Goal: Find specific page/section: Find specific page/section

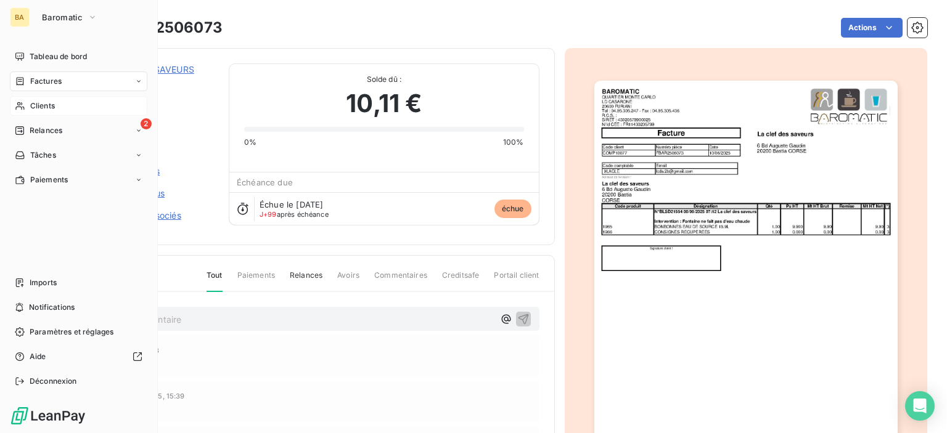
click at [33, 110] on span "Clients" at bounding box center [42, 105] width 25 height 11
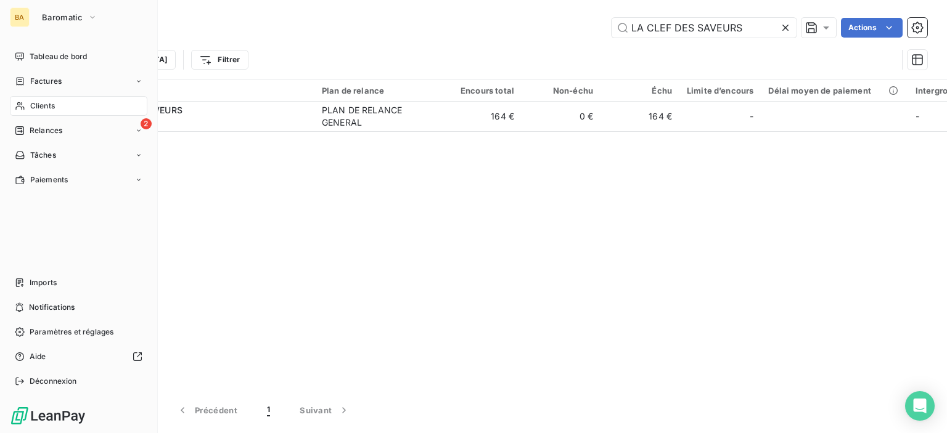
click at [37, 106] on span "Clients" at bounding box center [42, 105] width 25 height 11
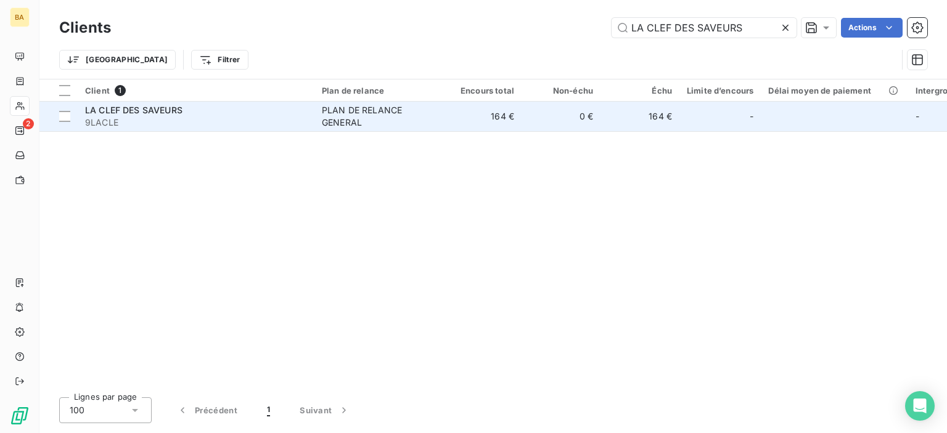
click at [355, 125] on div "PLAN DE RELANCE GENERAL" at bounding box center [378, 116] width 113 height 25
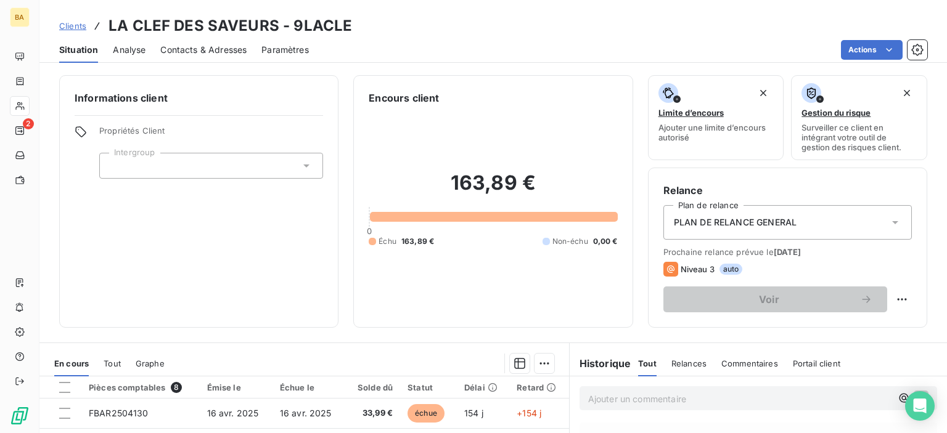
click at [739, 362] on span "Commentaires" at bounding box center [749, 364] width 57 height 10
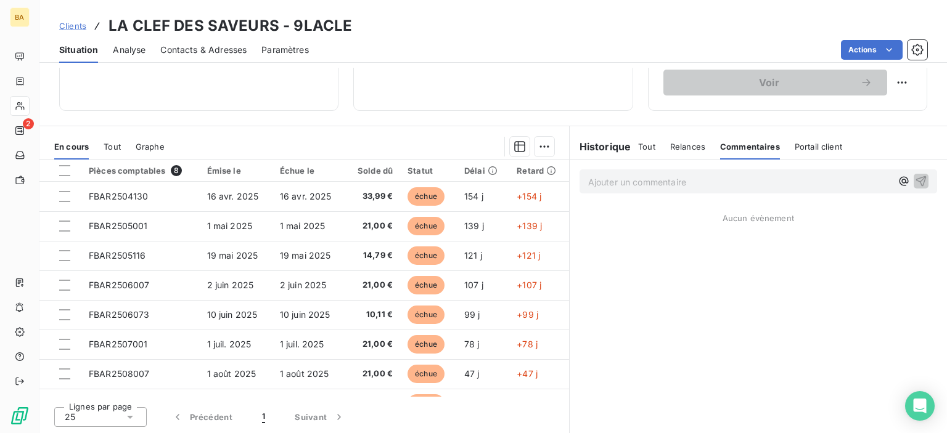
click at [589, 181] on p "Ajouter un commentaire ﻿" at bounding box center [739, 181] width 303 height 15
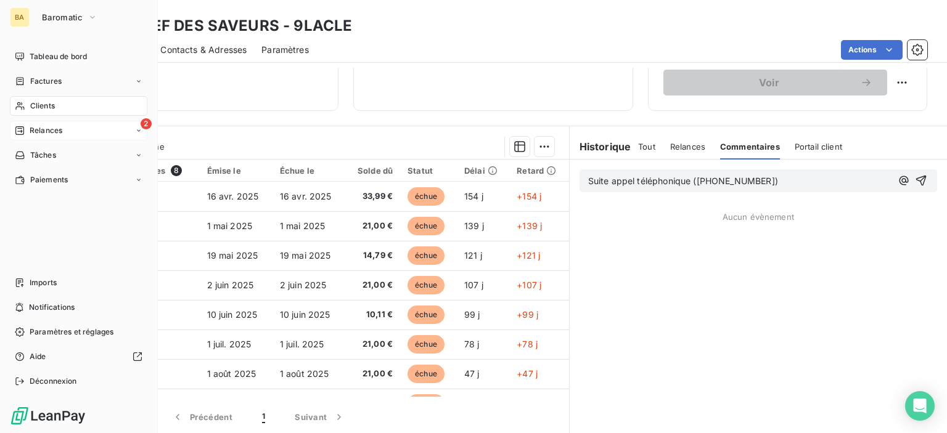
click at [52, 130] on span "Relances" at bounding box center [46, 130] width 33 height 11
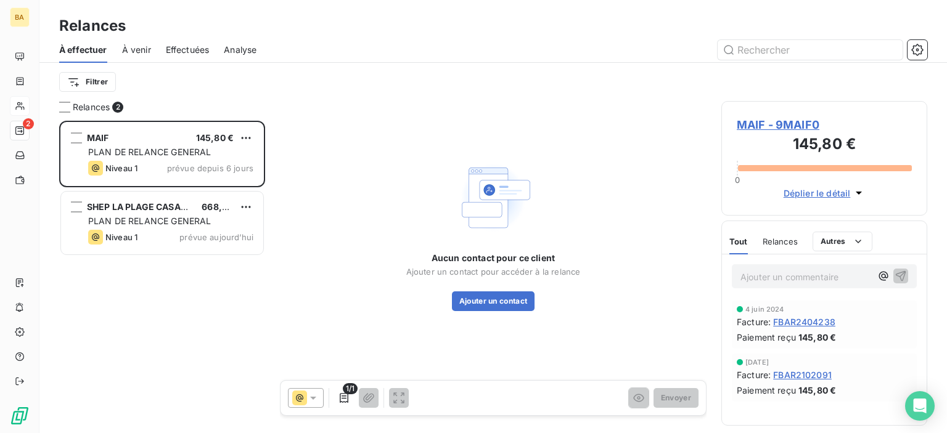
scroll to position [303, 196]
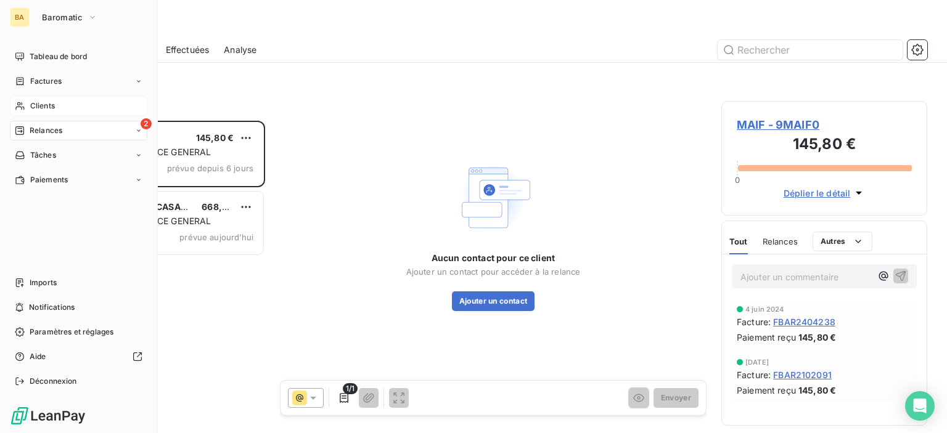
click at [47, 109] on span "Clients" at bounding box center [42, 105] width 25 height 11
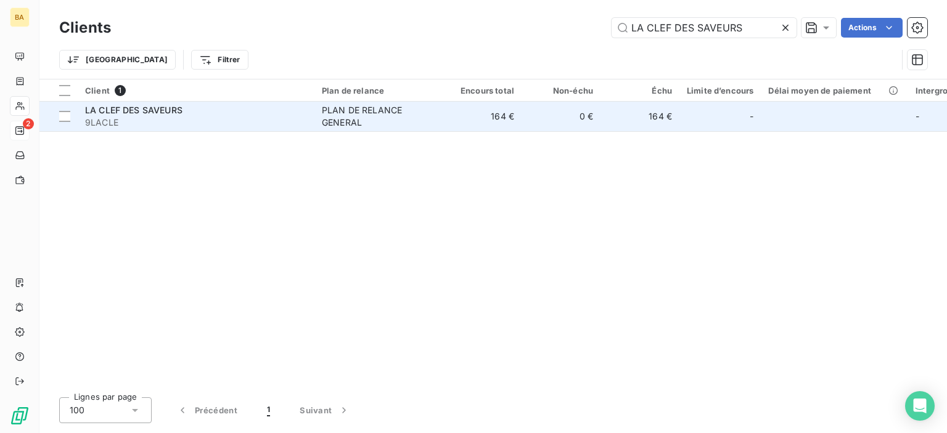
click at [339, 111] on div "PLAN DE RELANCE GENERAL" at bounding box center [378, 116] width 113 height 25
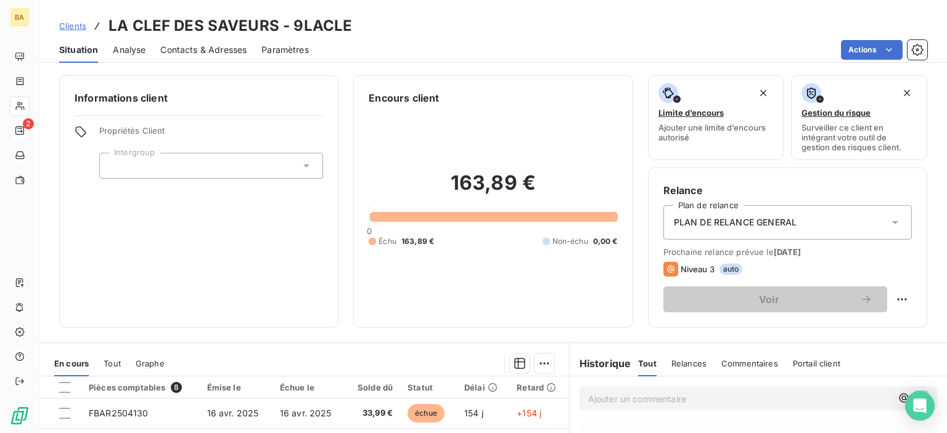
click at [742, 366] on span "Commentaires" at bounding box center [749, 364] width 57 height 10
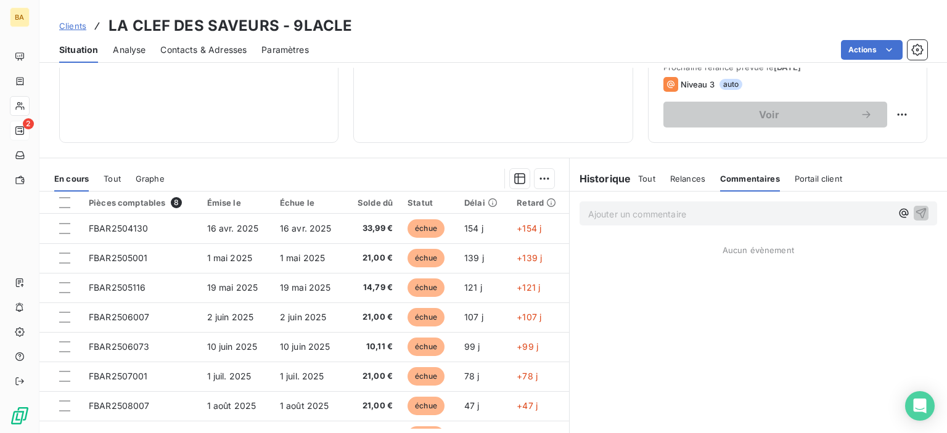
click at [600, 210] on p "Ajouter un commentaire ﻿" at bounding box center [739, 214] width 303 height 15
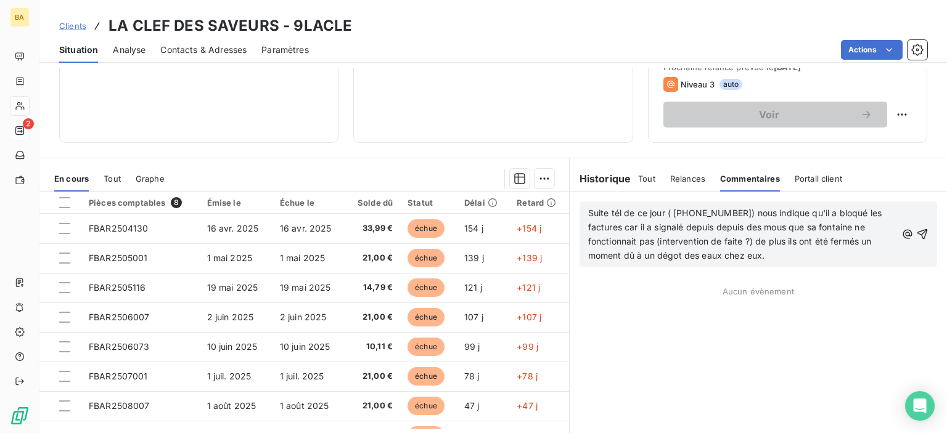
click at [671, 255] on span "Suite tél de ce jour ( [PHONE_NUMBER]) nous indique qu'il a bloqué les factures…" at bounding box center [736, 234] width 297 height 53
click at [774, 258] on p "Suite tél de ce jour ( [PHONE_NUMBER]) nous indique qu'il a bloqué les factures…" at bounding box center [742, 235] width 308 height 57
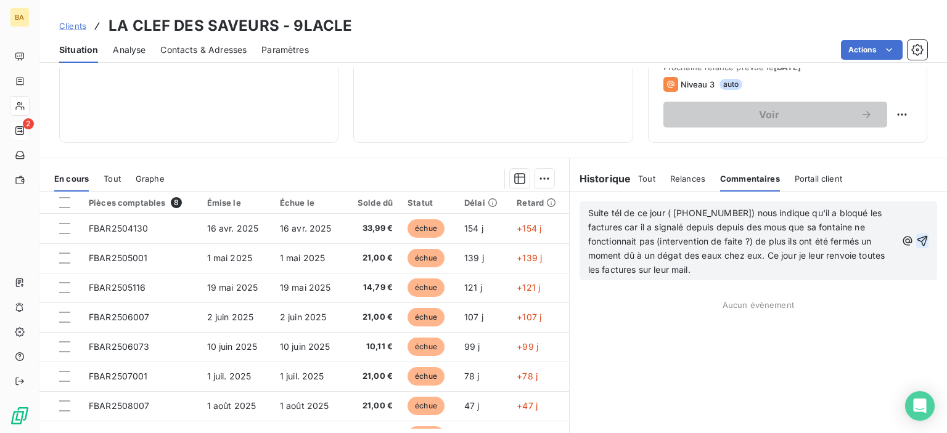
click at [917, 236] on icon "button" at bounding box center [922, 241] width 10 height 10
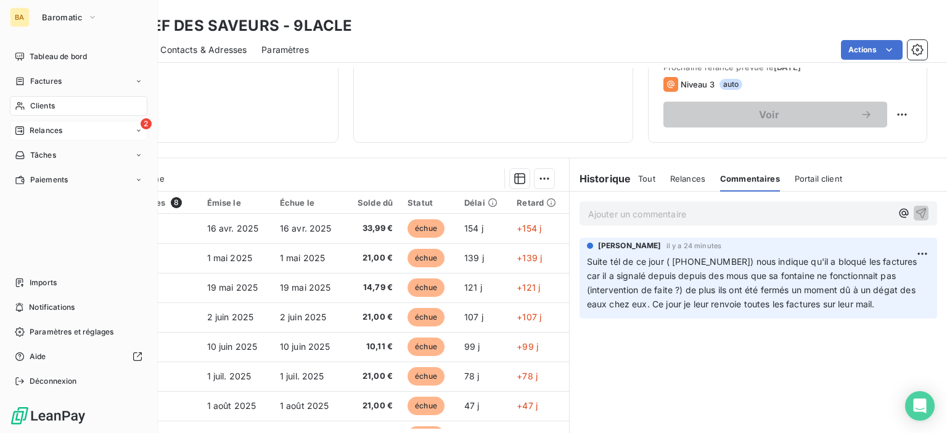
click at [150, 123] on span "2" at bounding box center [146, 123] width 11 height 11
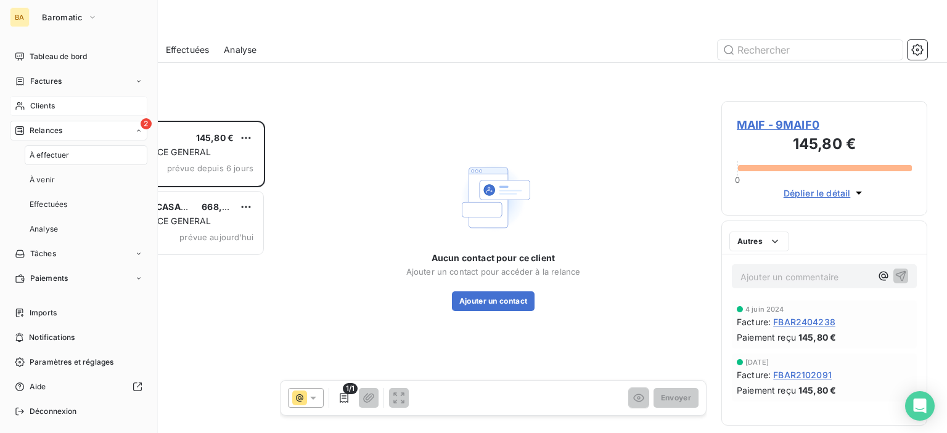
scroll to position [303, 196]
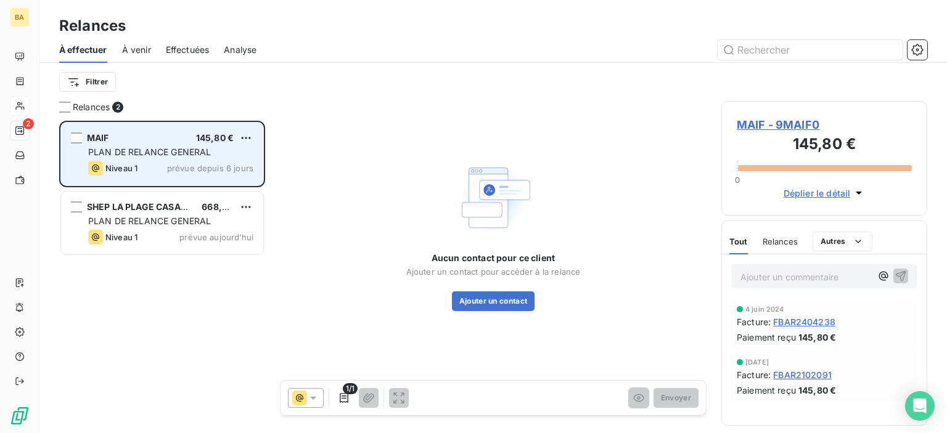
click at [154, 153] on span "PLAN DE RELANCE GENERAL" at bounding box center [149, 152] width 123 height 10
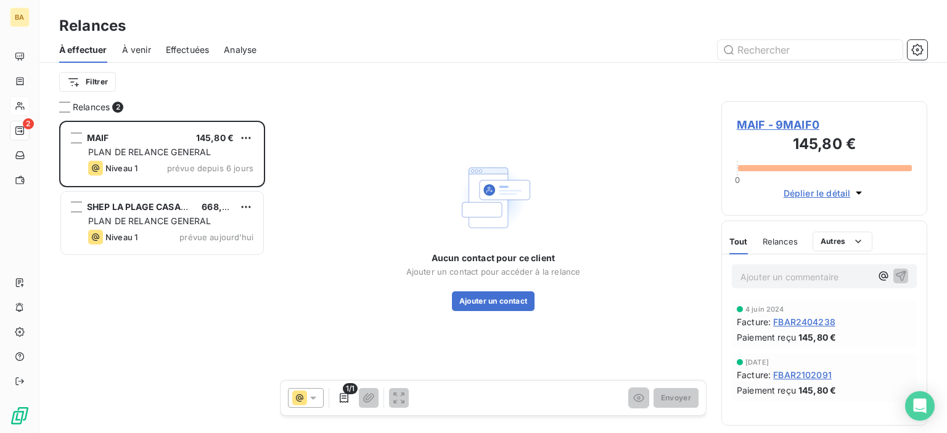
click at [759, 118] on span "MAIF - 9MAIF0" at bounding box center [824, 125] width 175 height 17
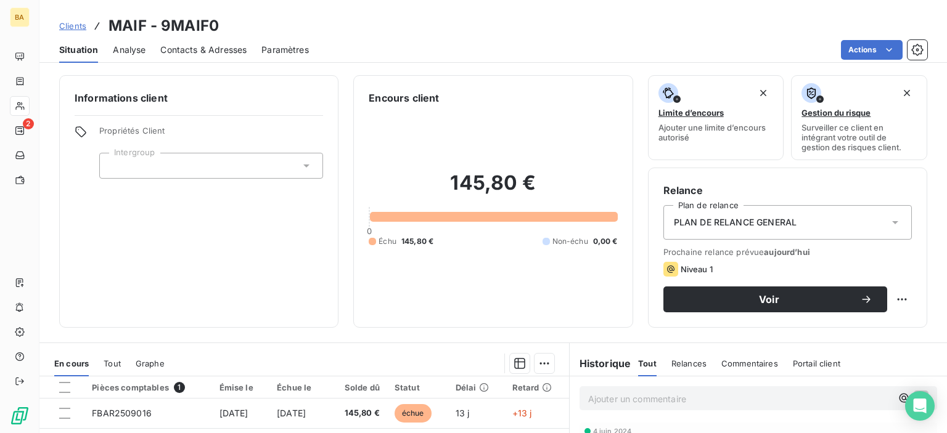
scroll to position [185, 0]
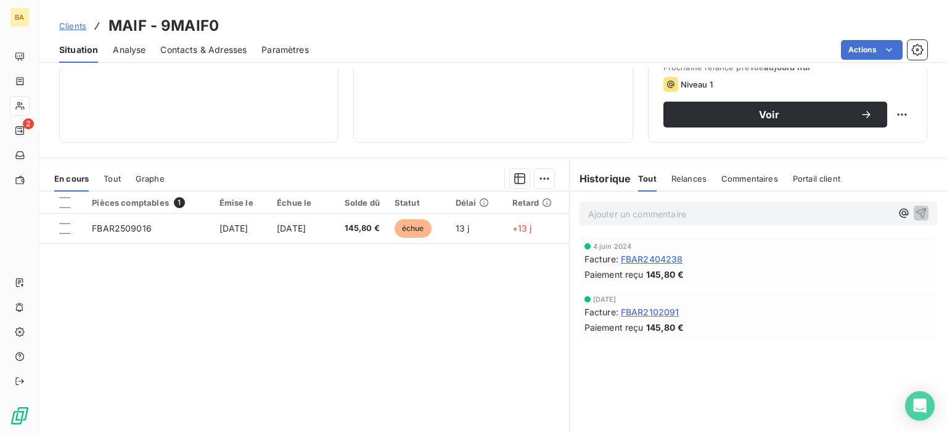
click at [192, 50] on span "Contacts & Adresses" at bounding box center [203, 50] width 86 height 12
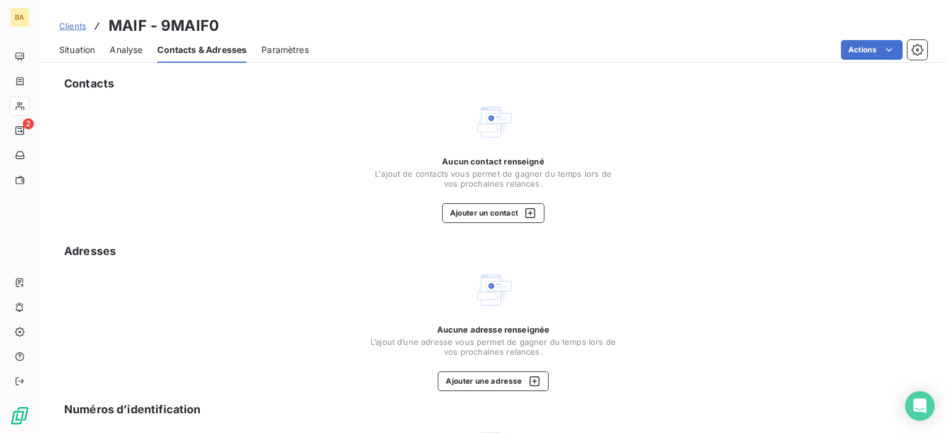
click at [78, 49] on span "Situation" at bounding box center [77, 50] width 36 height 12
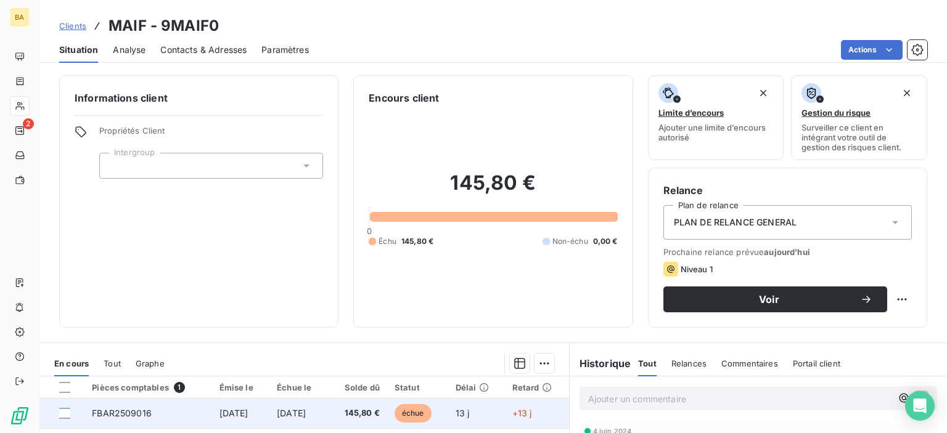
click at [108, 410] on span "FBAR2509016" at bounding box center [122, 413] width 60 height 10
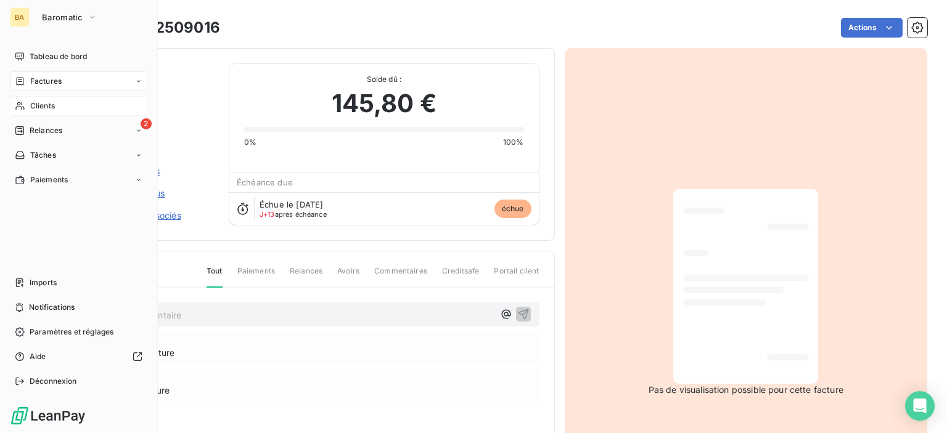
click at [33, 105] on span "Clients" at bounding box center [42, 105] width 25 height 11
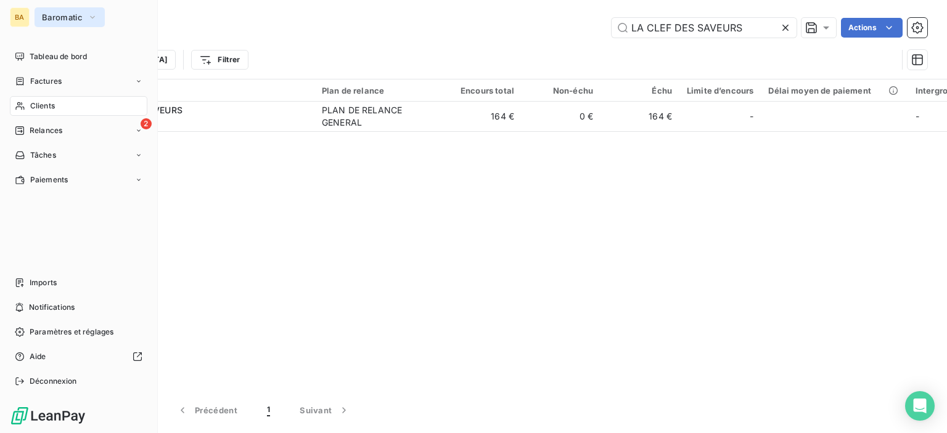
click at [61, 18] on span "Baromatic" at bounding box center [62, 17] width 41 height 10
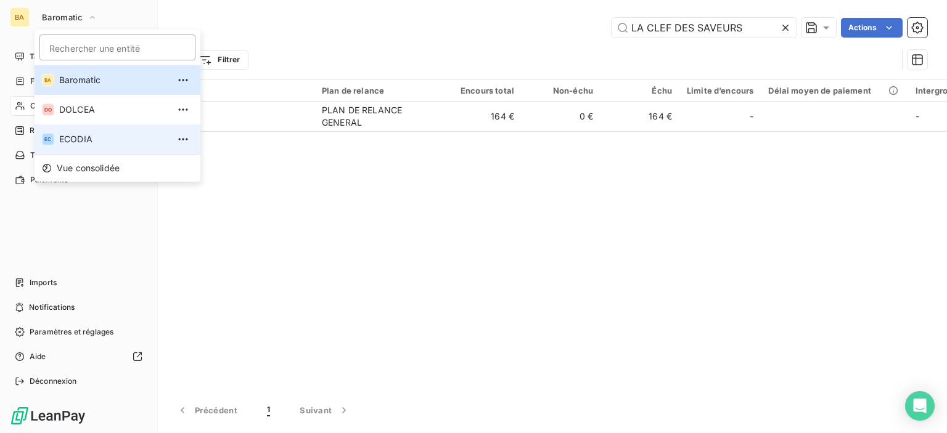
click at [65, 133] on li "EC ECODIA" at bounding box center [118, 140] width 166 height 30
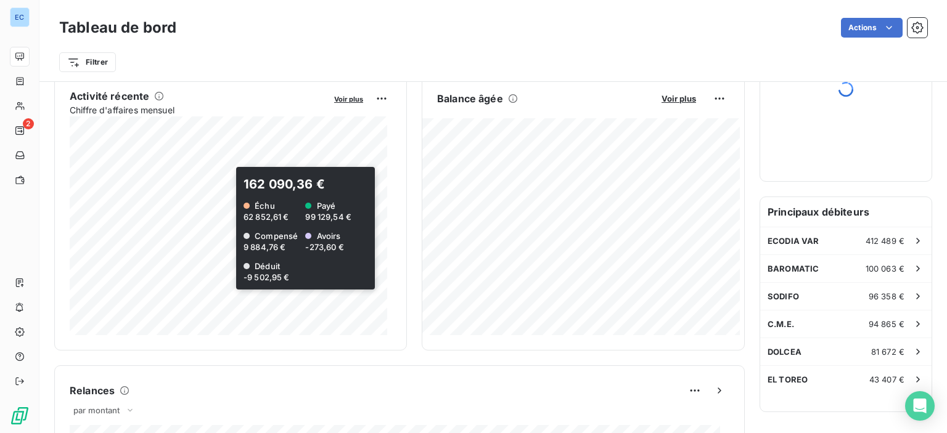
scroll to position [62, 0]
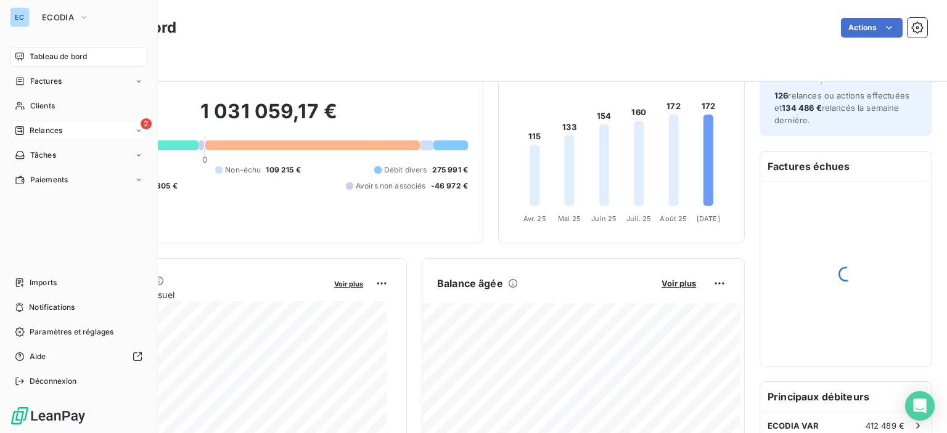
click at [26, 129] on div "Relances" at bounding box center [38, 130] width 47 height 11
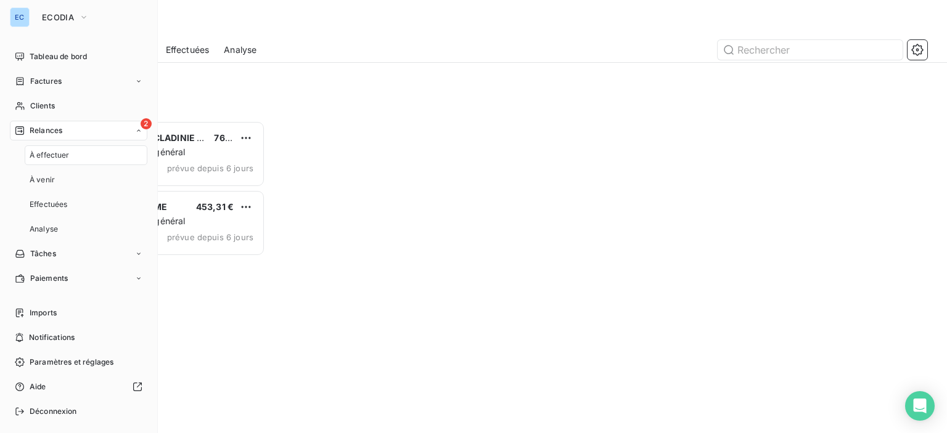
scroll to position [303, 196]
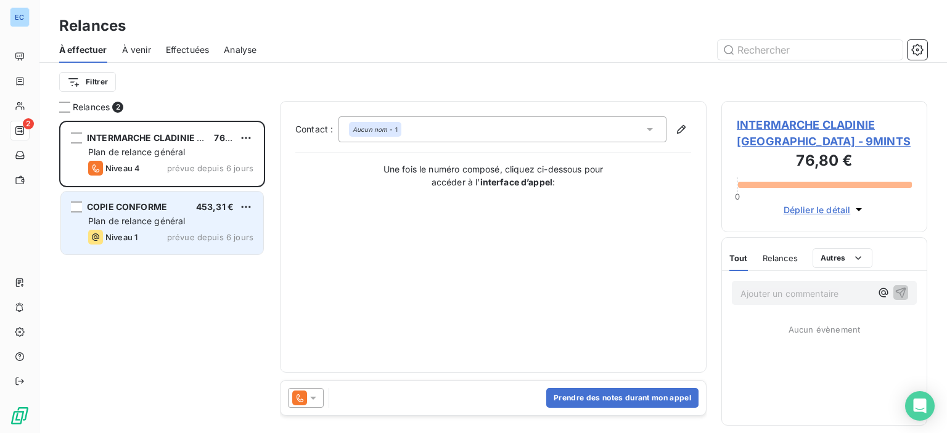
click at [153, 218] on span "Plan de relance général" at bounding box center [136, 221] width 97 height 10
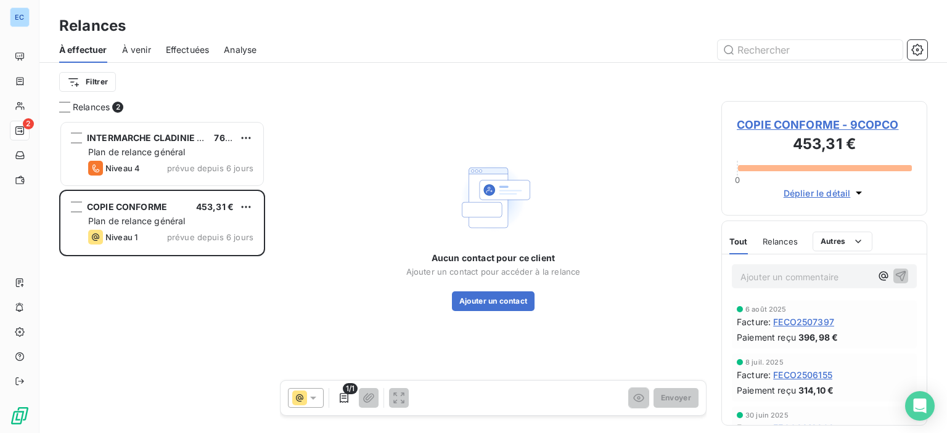
click at [747, 126] on span "COPIE CONFORME - 9COPCO" at bounding box center [824, 125] width 175 height 17
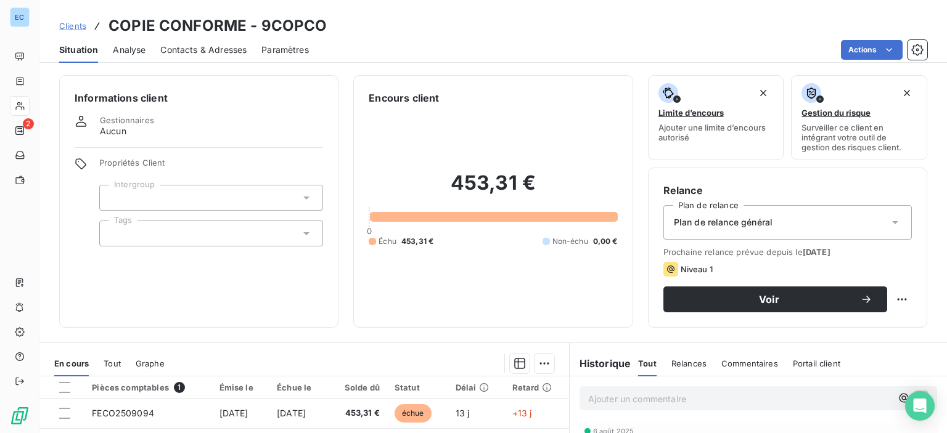
scroll to position [217, 0]
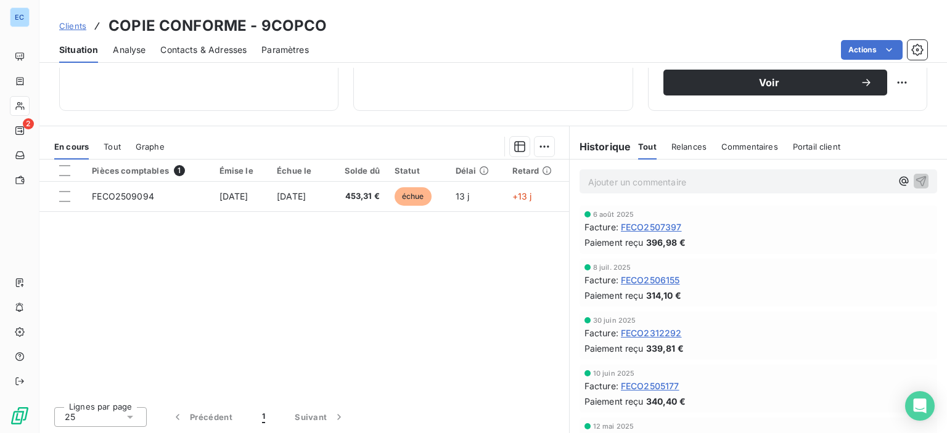
click at [186, 54] on span "Contacts & Adresses" at bounding box center [203, 50] width 86 height 12
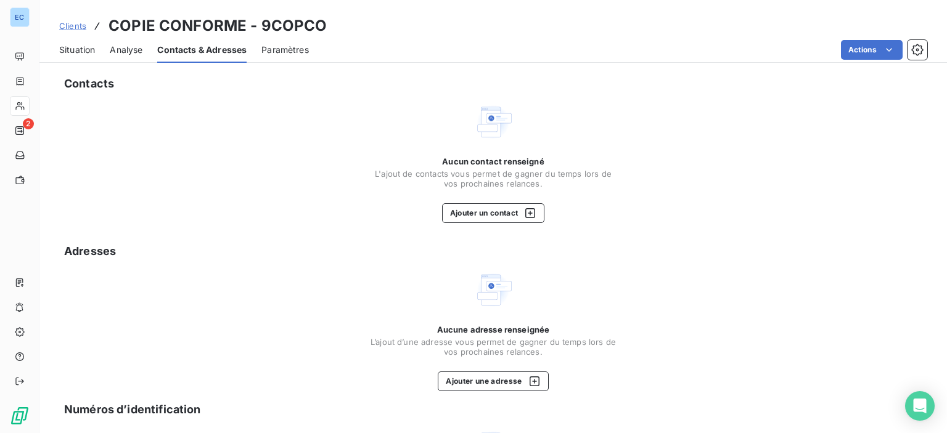
click at [186, 54] on span "Contacts & Adresses" at bounding box center [201, 50] width 89 height 12
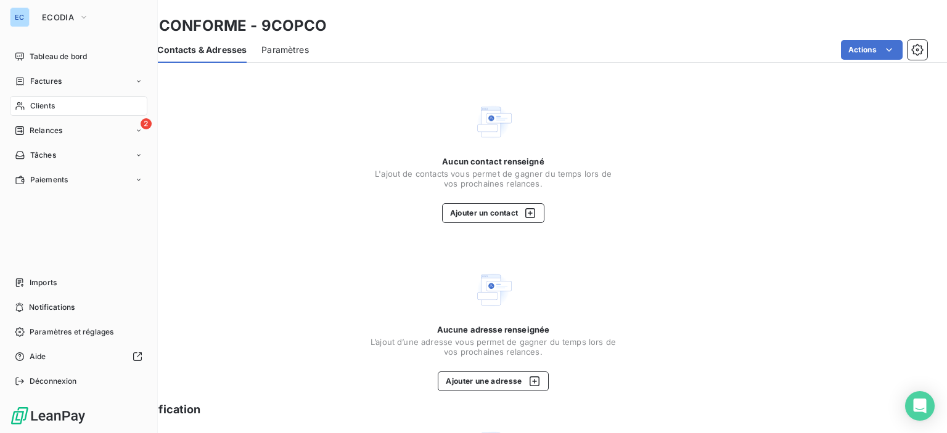
click at [45, 105] on span "Clients" at bounding box center [42, 105] width 25 height 11
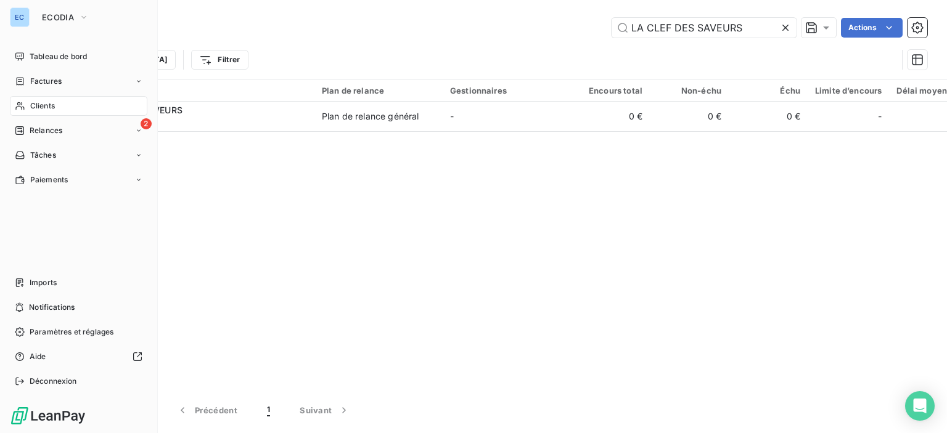
click at [47, 102] on span "Clients" at bounding box center [42, 105] width 25 height 11
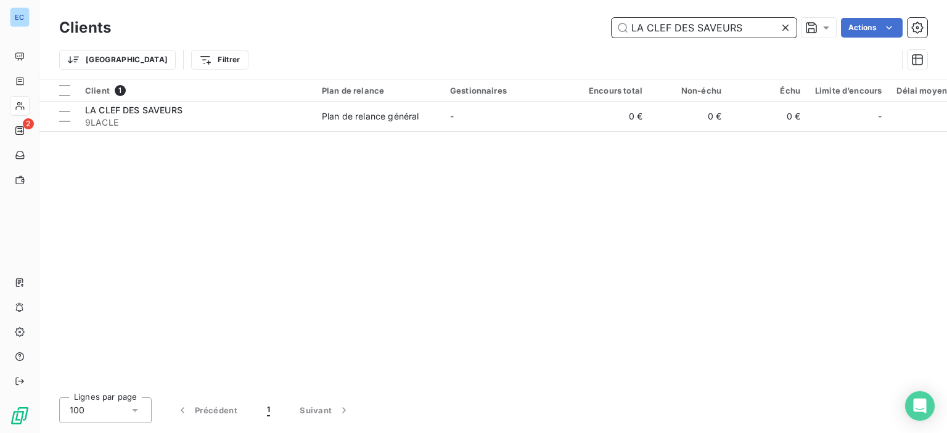
drag, startPoint x: 745, startPoint y: 28, endPoint x: 600, endPoint y: 29, distance: 144.9
click at [600, 29] on div "LA CLEF DES SAVEURS Actions" at bounding box center [526, 28] width 801 height 20
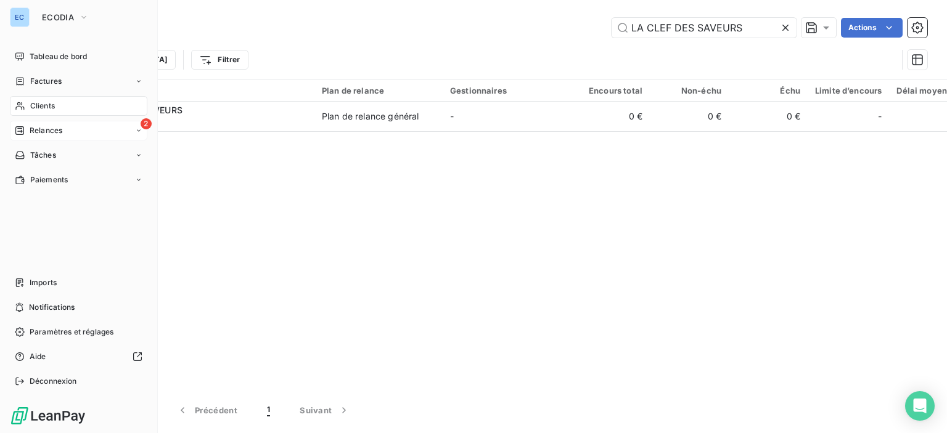
click at [46, 127] on span "Relances" at bounding box center [46, 130] width 33 height 11
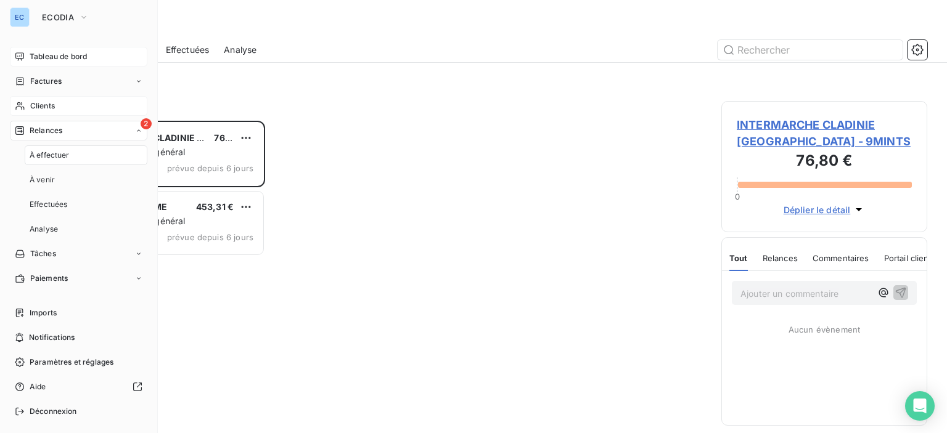
scroll to position [303, 196]
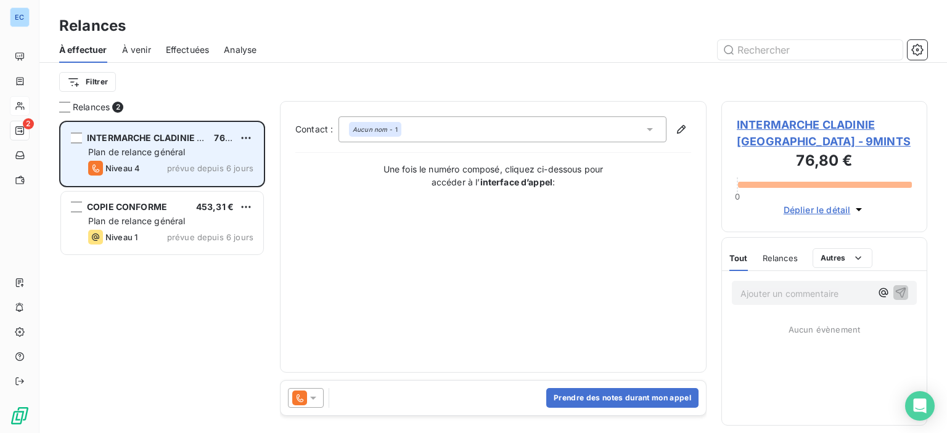
click at [162, 141] on span "INTERMARCHE CLADINIE [GEOGRAPHIC_DATA]" at bounding box center [188, 138] width 202 height 10
click at [174, 155] on span "Plan de relance général" at bounding box center [136, 152] width 97 height 10
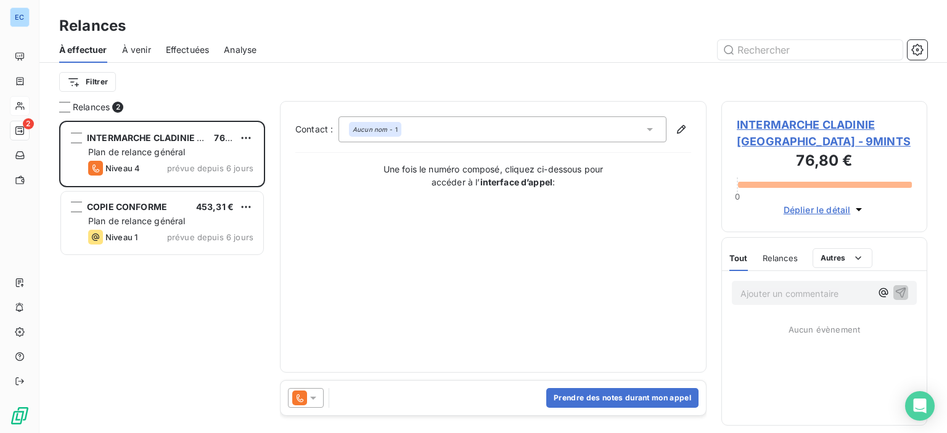
click at [778, 123] on span "INTERMARCHE CLADINIE [GEOGRAPHIC_DATA] - 9MINTS" at bounding box center [824, 133] width 175 height 33
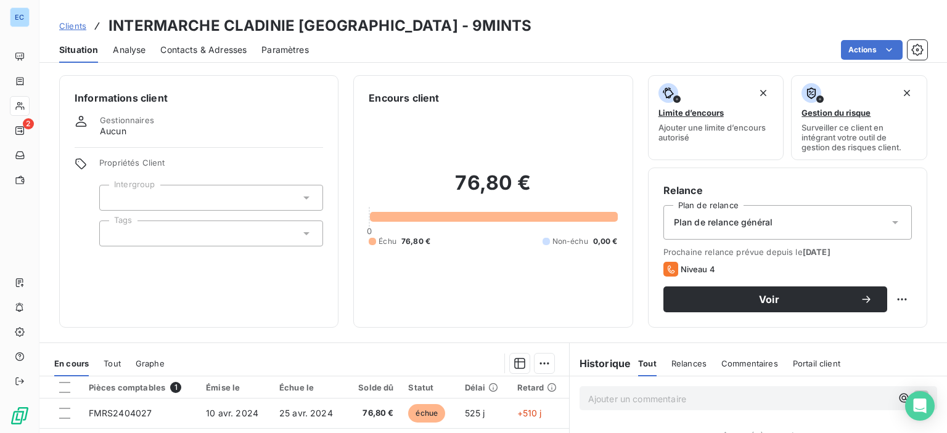
click at [178, 48] on span "Contacts & Adresses" at bounding box center [203, 50] width 86 height 12
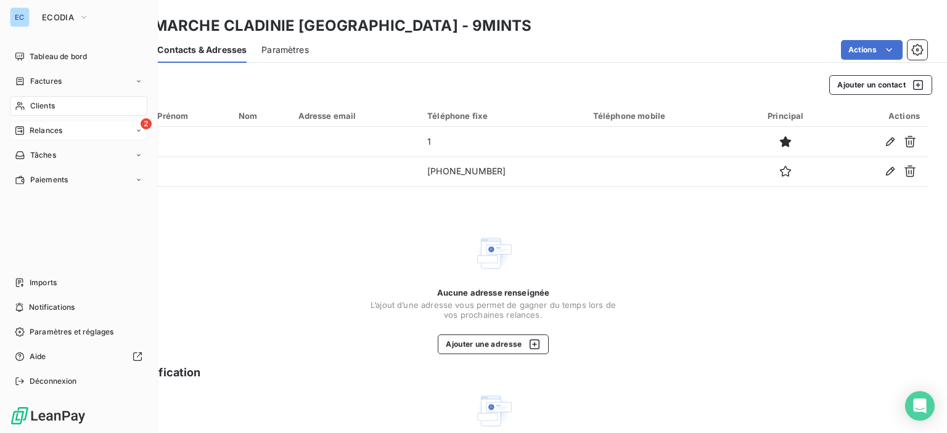
click at [38, 128] on span "Relances" at bounding box center [46, 130] width 33 height 11
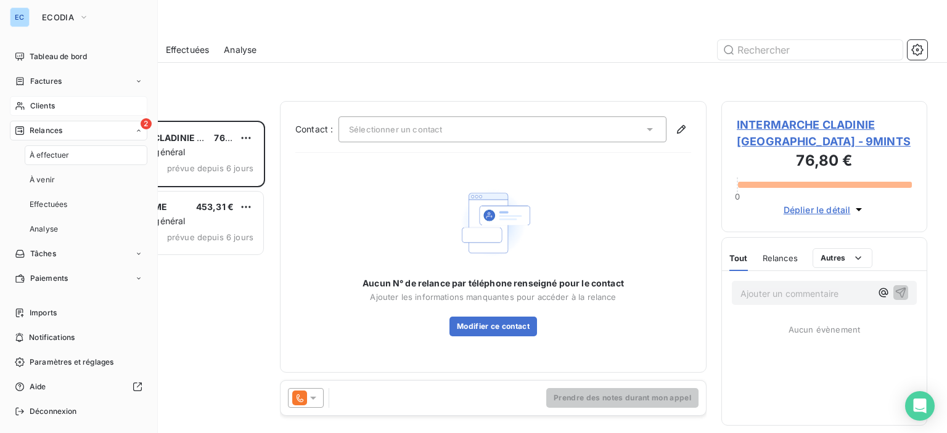
scroll to position [303, 196]
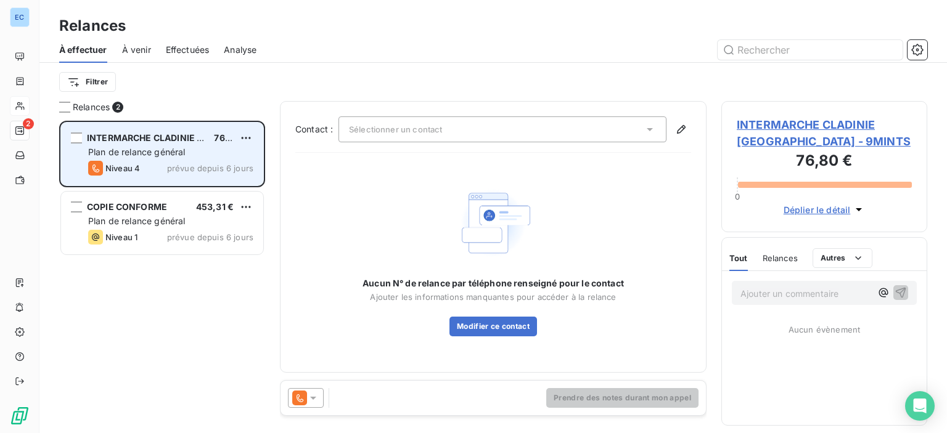
click at [173, 152] on span "Plan de relance général" at bounding box center [136, 152] width 97 height 10
click at [133, 150] on span "Plan de relance général" at bounding box center [136, 152] width 97 height 10
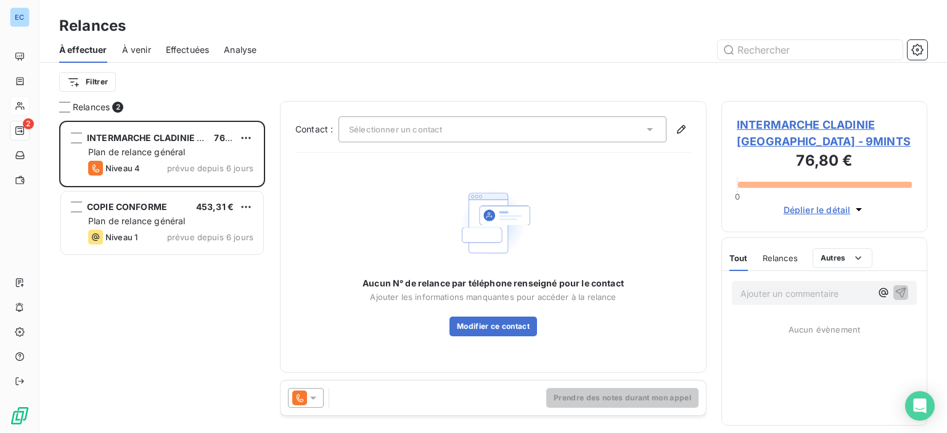
click at [796, 121] on span "INTERMARCHE CLADINIE [GEOGRAPHIC_DATA] - 9MINTS" at bounding box center [824, 133] width 175 height 33
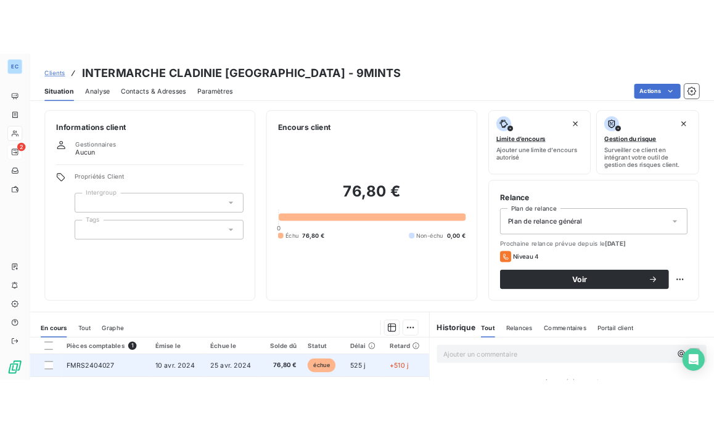
scroll to position [185, 0]
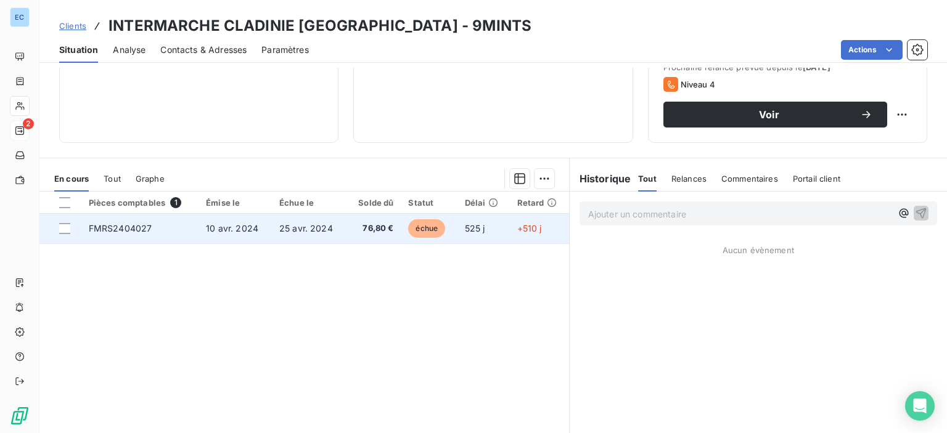
click at [133, 229] on span "FMRS2404027" at bounding box center [120, 228] width 63 height 10
